Goal: Find specific page/section: Find specific page/section

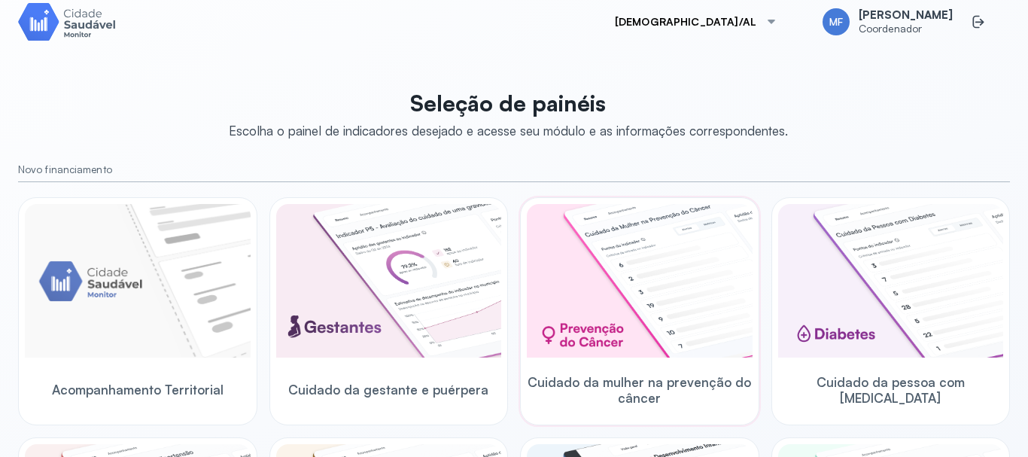
scroll to position [17, 0]
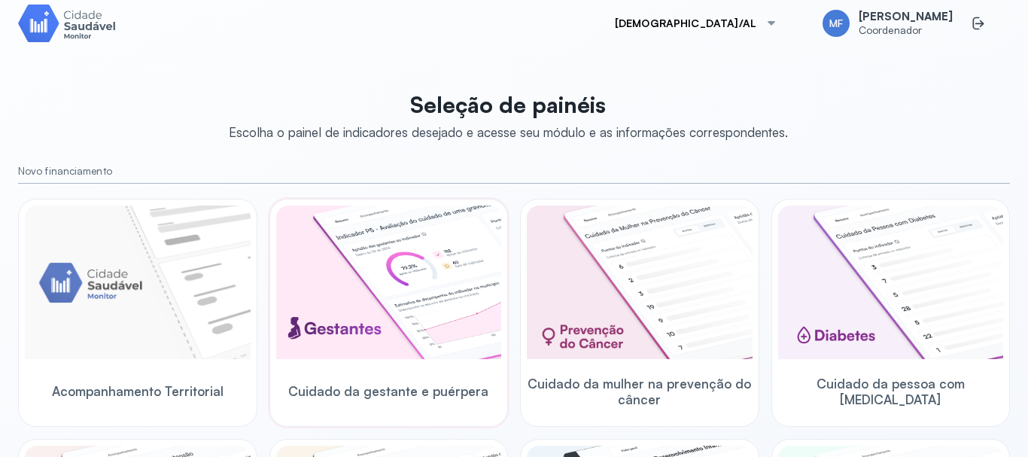
click at [405, 257] on img at bounding box center [389, 281] width 226 height 153
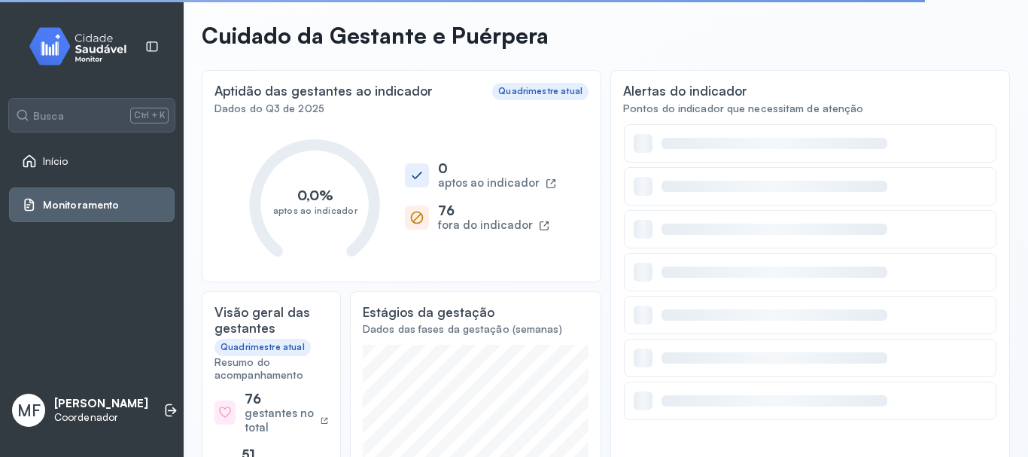
scroll to position [93, 0]
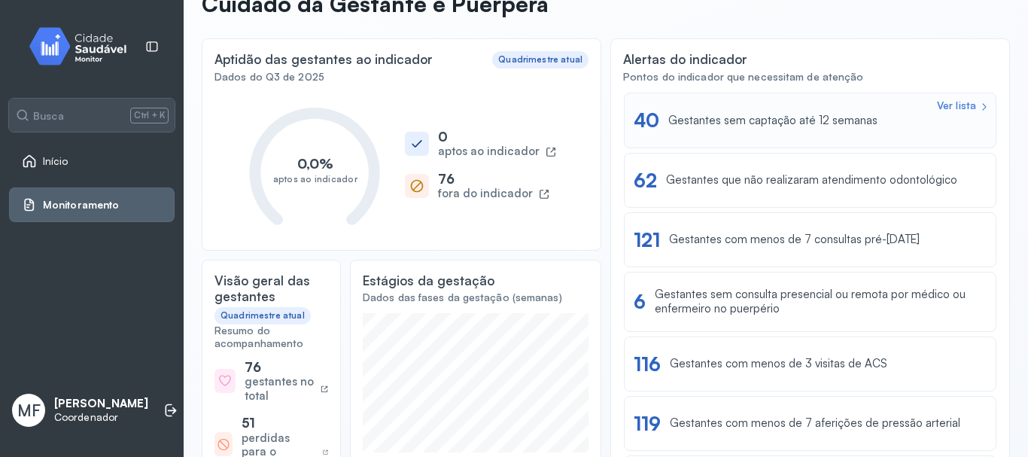
click at [938, 99] on div "Ver lista" at bounding box center [956, 105] width 39 height 13
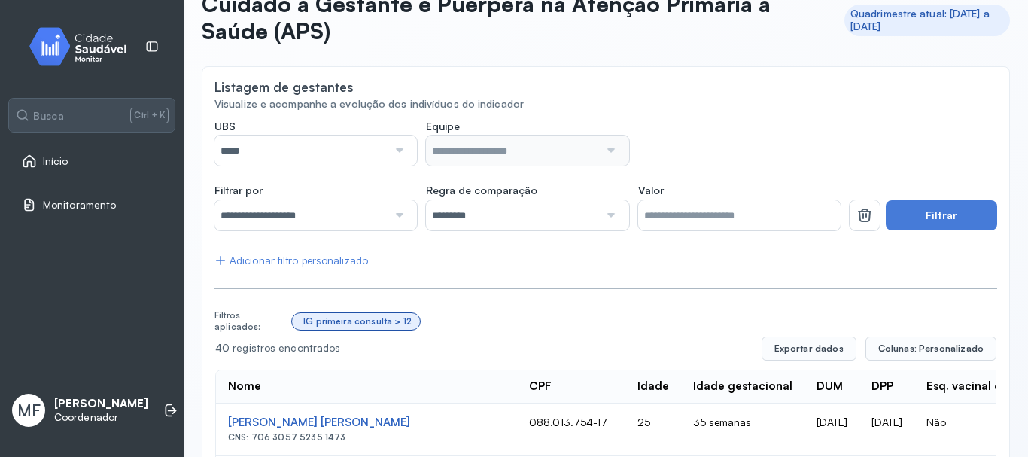
click at [395, 144] on div at bounding box center [397, 150] width 20 height 30
click at [394, 151] on div at bounding box center [397, 150] width 20 height 30
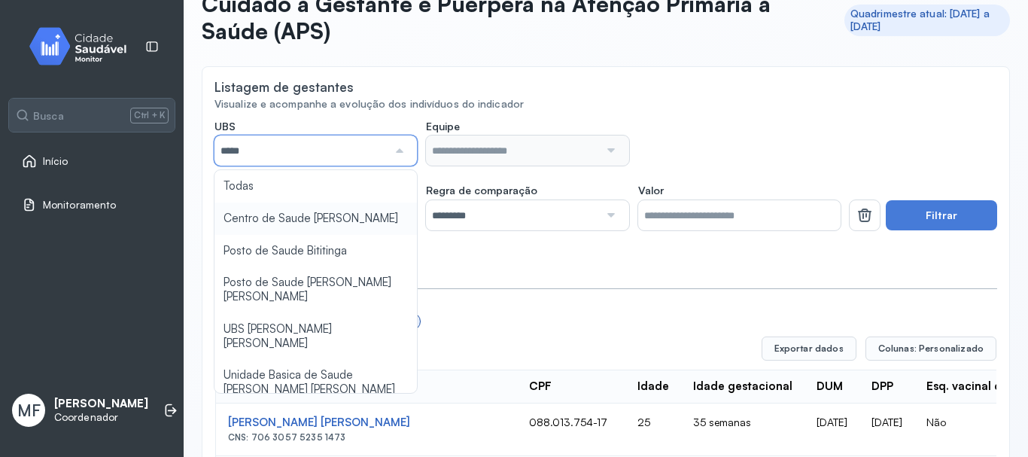
type input "*****"
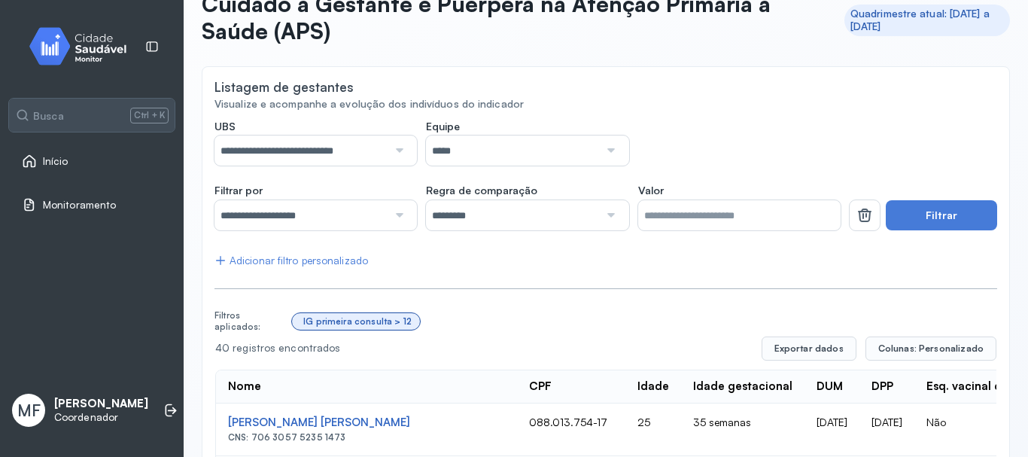
click at [934, 210] on button "Filtrar" at bounding box center [940, 215] width 111 height 30
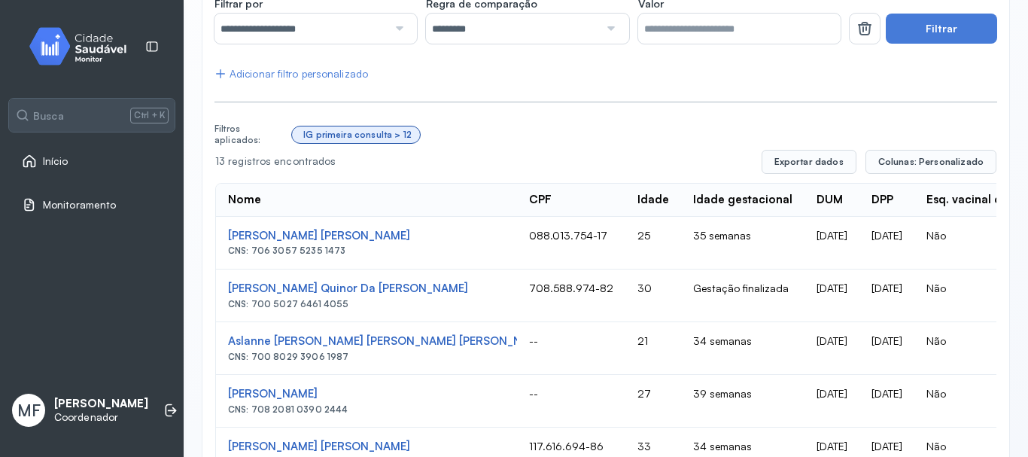
scroll to position [316, 0]
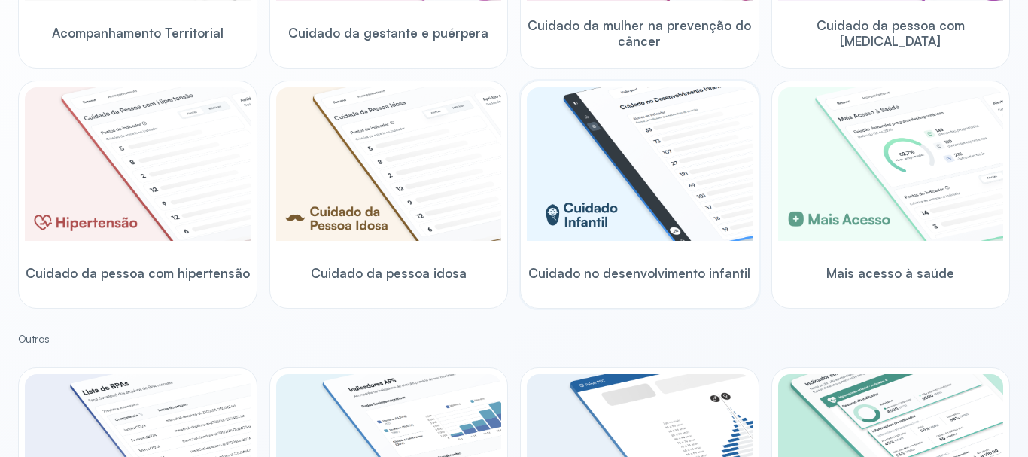
scroll to position [376, 0]
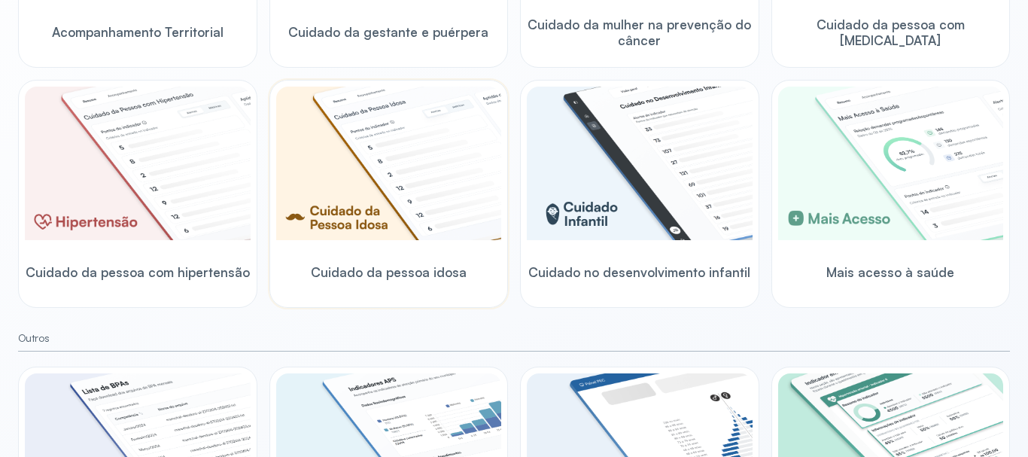
click at [349, 159] on img at bounding box center [389, 163] width 226 height 153
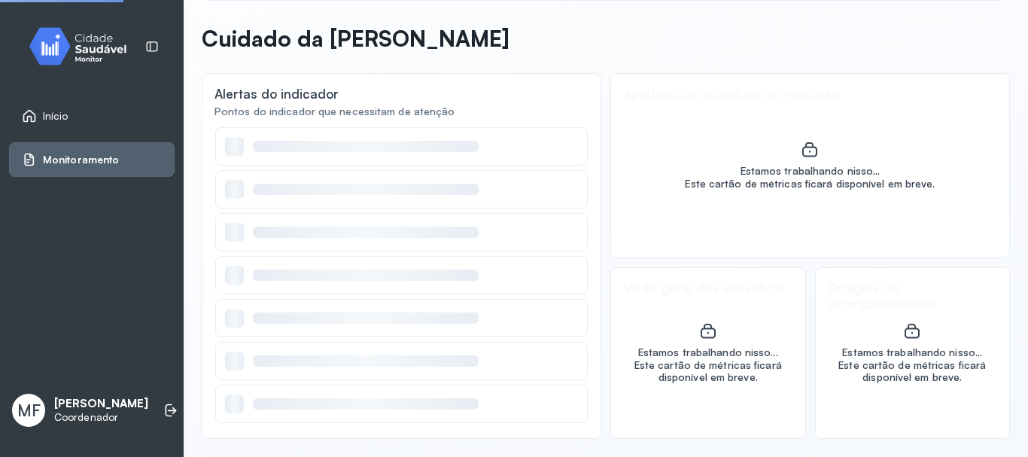
scroll to position [58, 0]
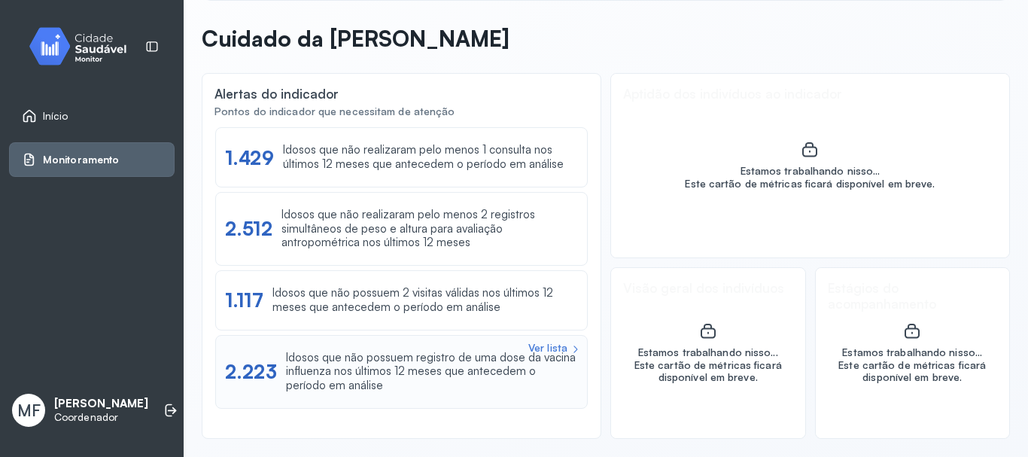
click at [542, 344] on div "Ver lista" at bounding box center [547, 348] width 39 height 13
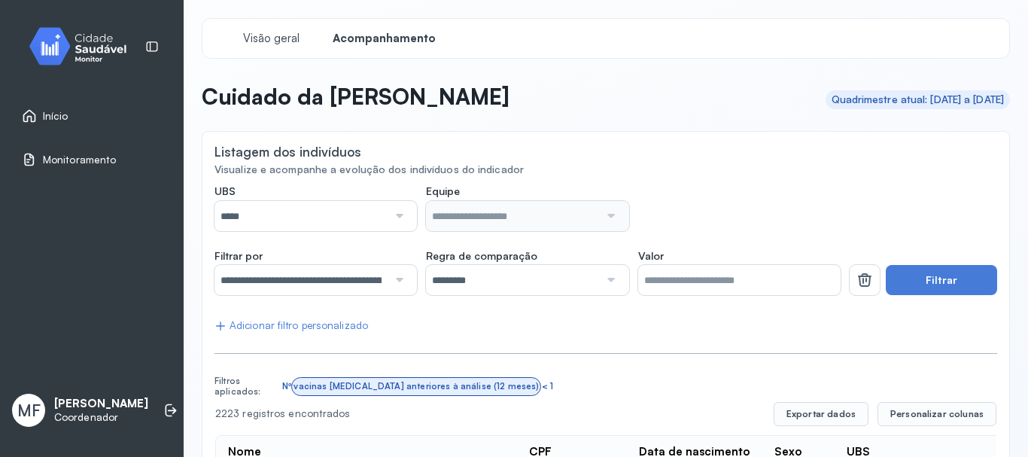
click at [397, 216] on div at bounding box center [397, 216] width 20 height 30
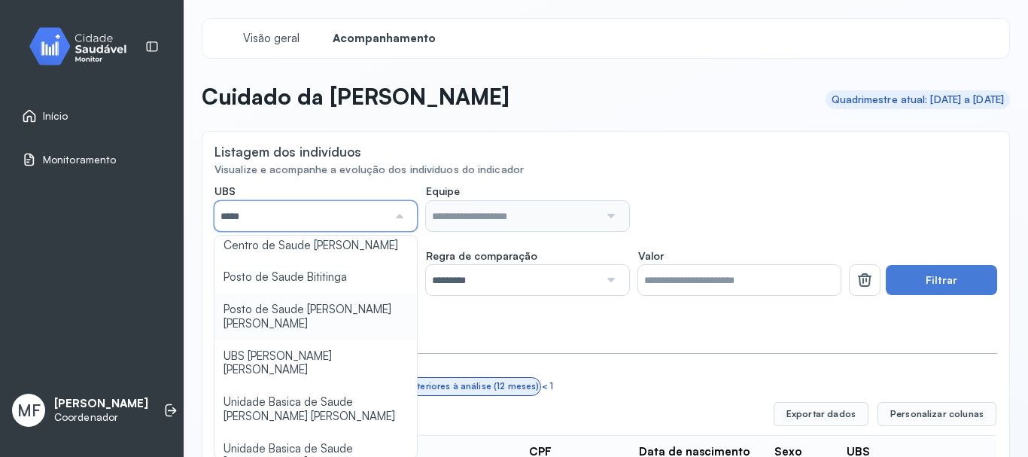
scroll to position [59, 0]
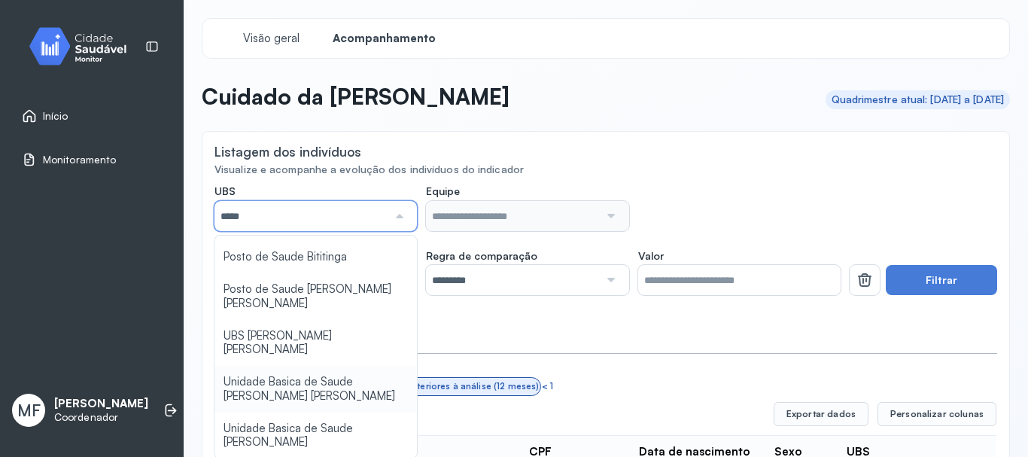
type input "*****"
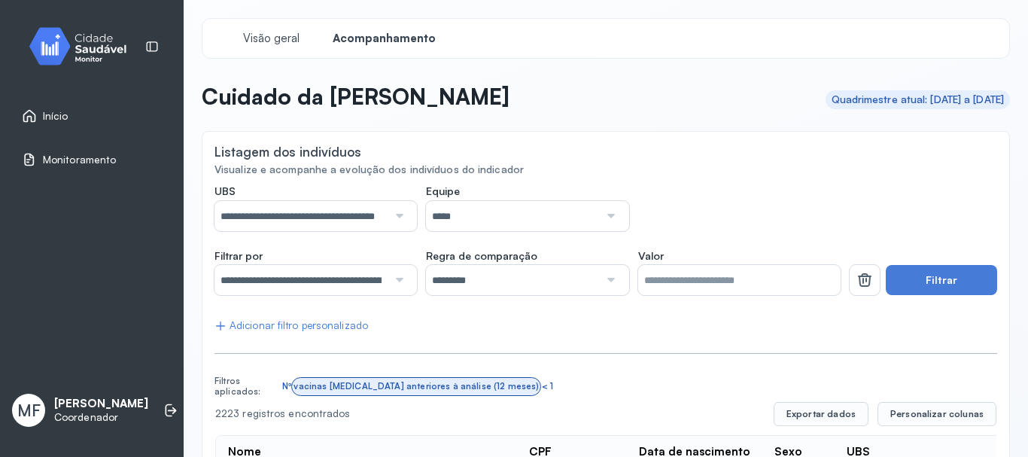
click at [940, 278] on button "Filtrar" at bounding box center [940, 280] width 111 height 30
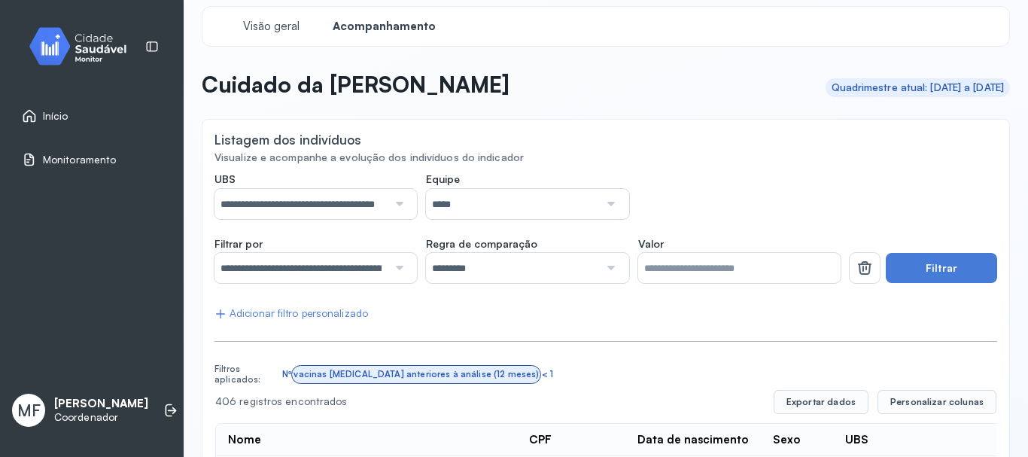
scroll to position [0, 0]
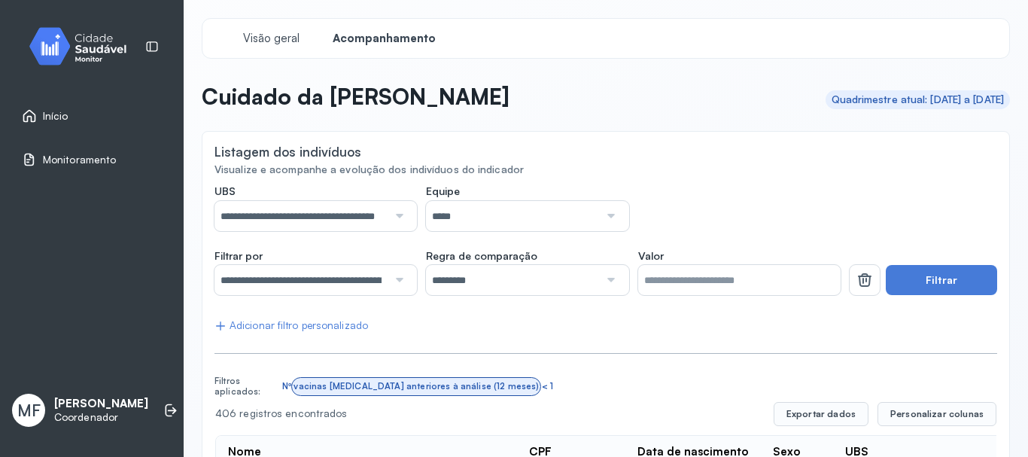
click at [46, 115] on span "Início" at bounding box center [56, 116] width 26 height 13
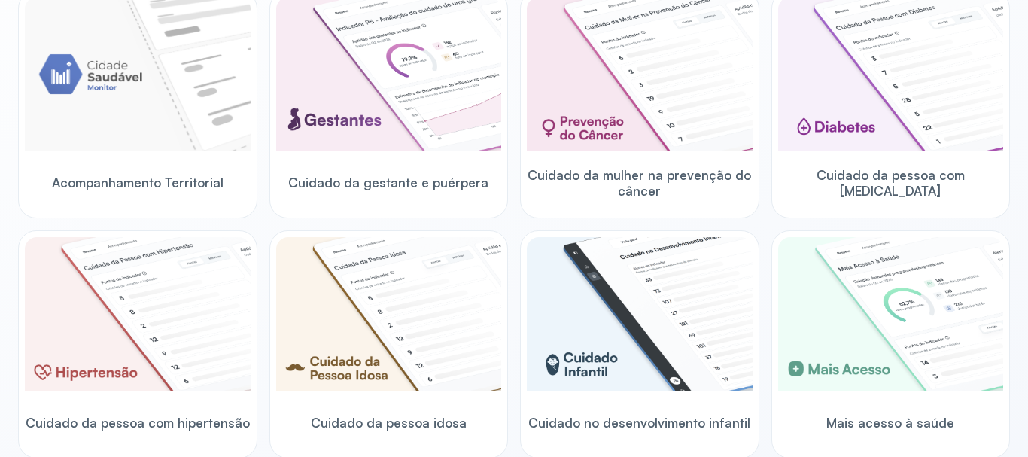
scroll to position [75, 0]
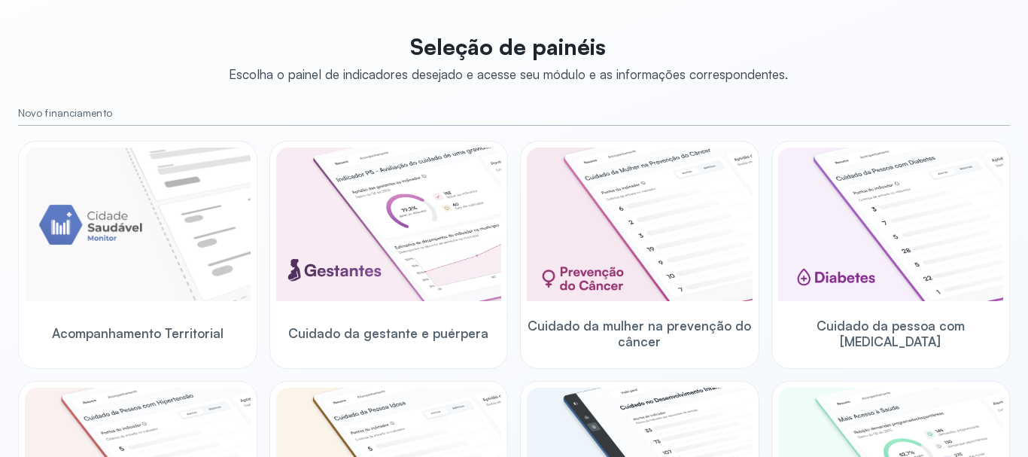
click at [809, 221] on img at bounding box center [891, 223] width 226 height 153
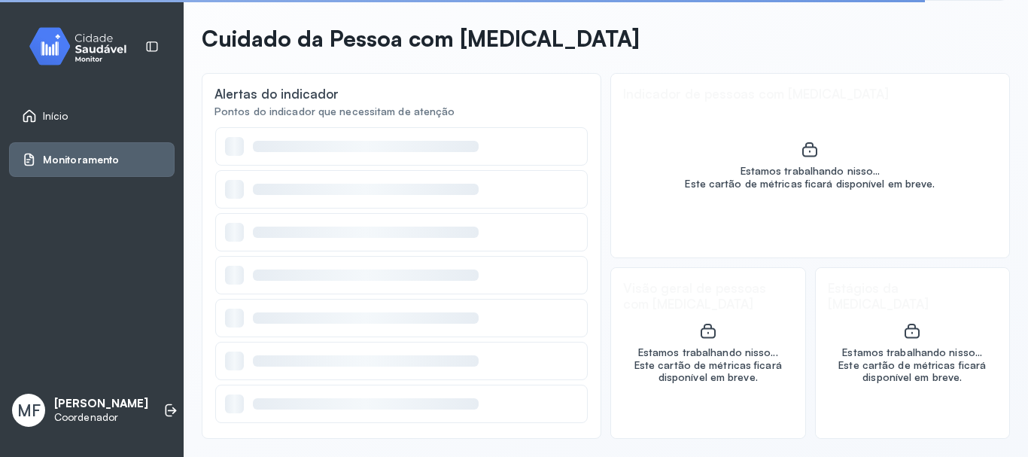
click at [58, 115] on span "Início" at bounding box center [56, 116] width 26 height 13
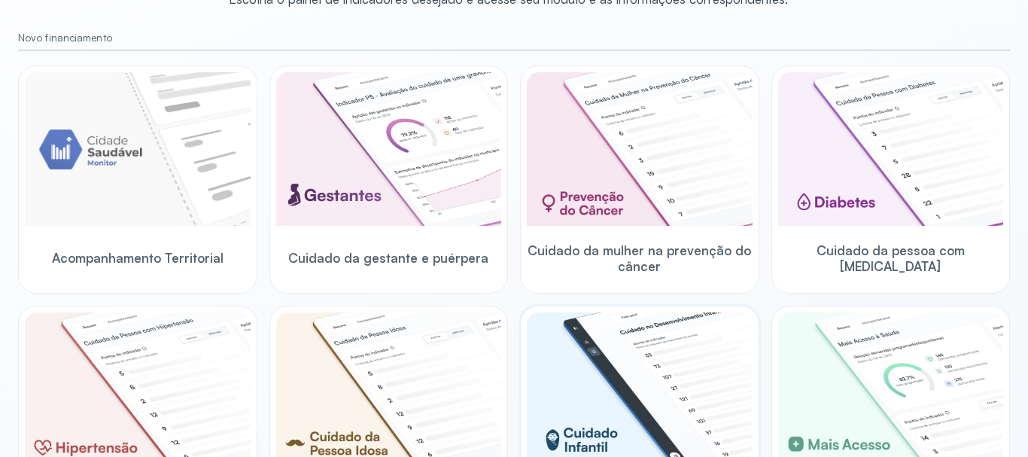
scroll to position [301, 0]
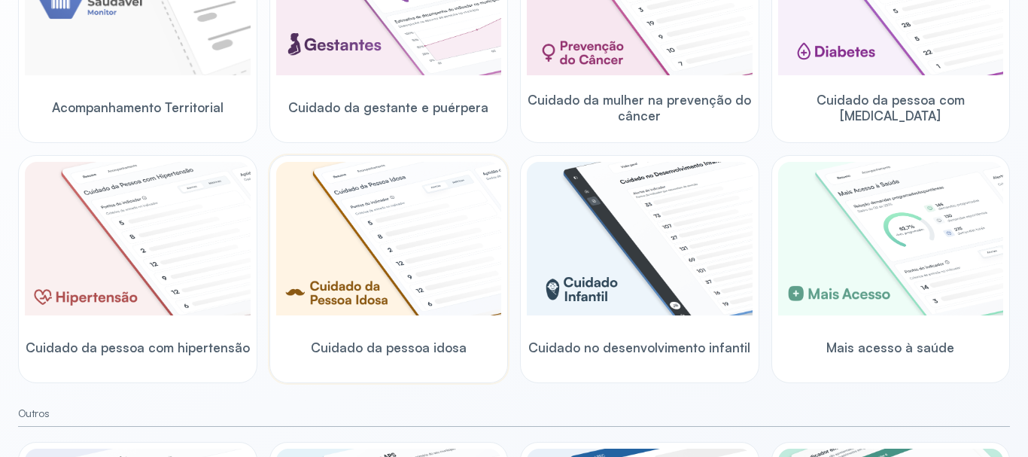
click at [391, 239] on img at bounding box center [389, 238] width 226 height 153
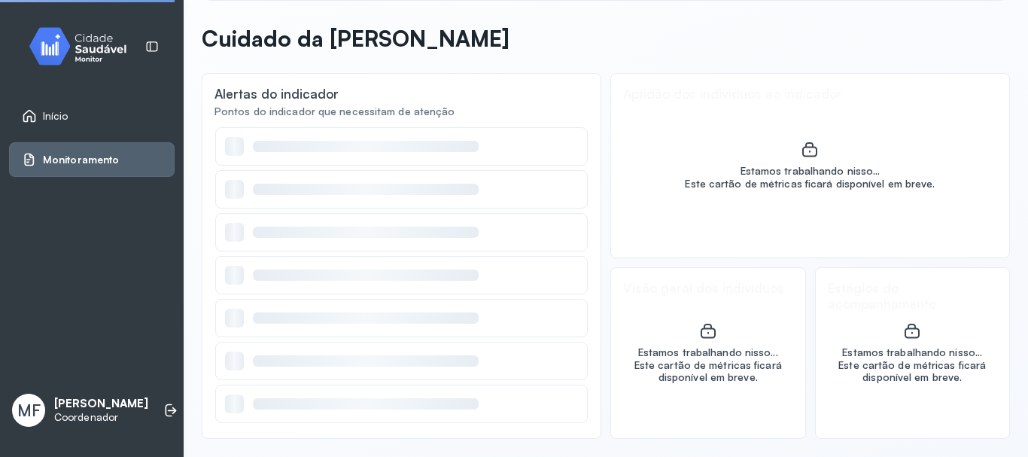
scroll to position [58, 0]
